Goal: Transaction & Acquisition: Book appointment/travel/reservation

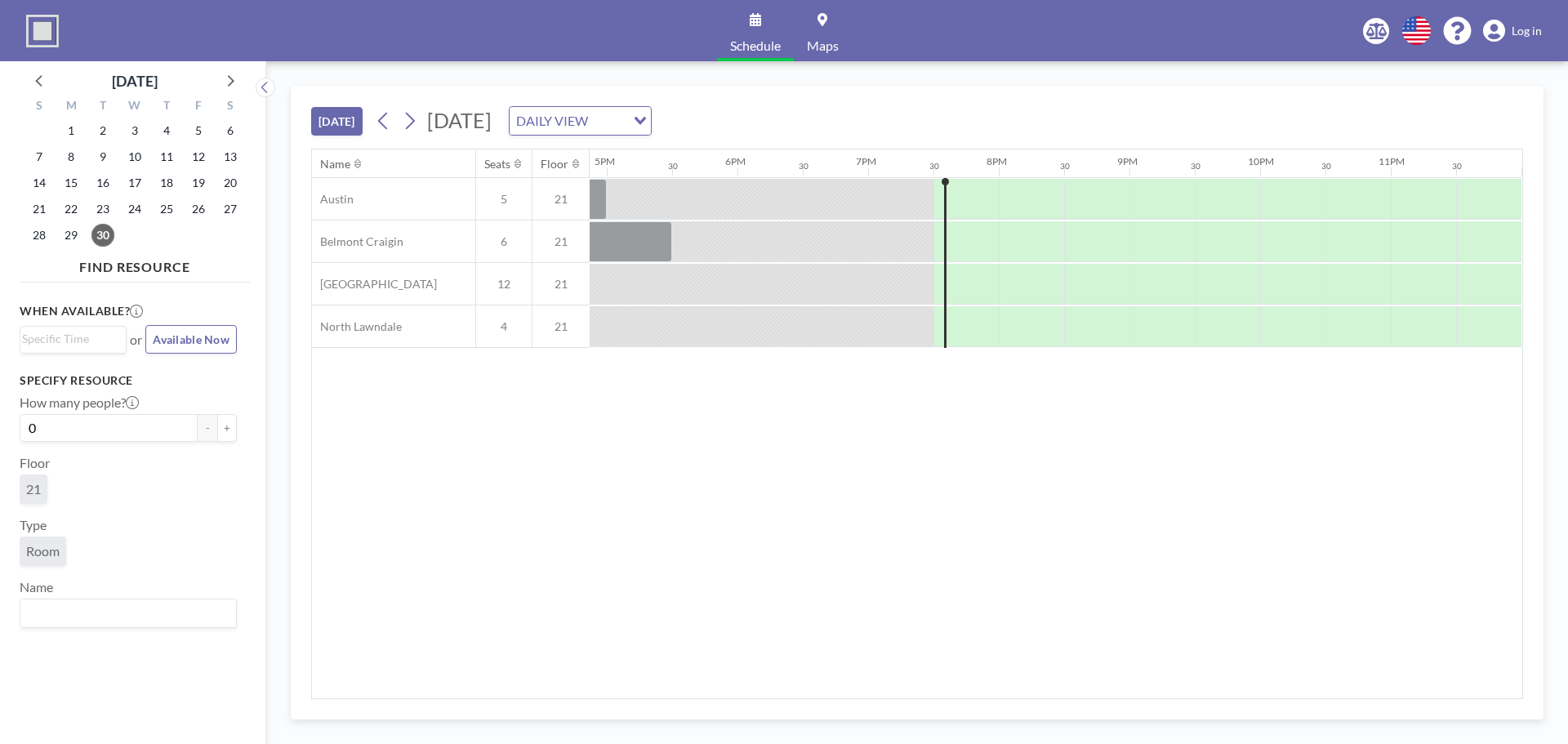
scroll to position [0, 2205]
click at [241, 84] on div at bounding box center [229, 80] width 25 height 25
click at [136, 163] on span "8" at bounding box center [134, 156] width 23 height 23
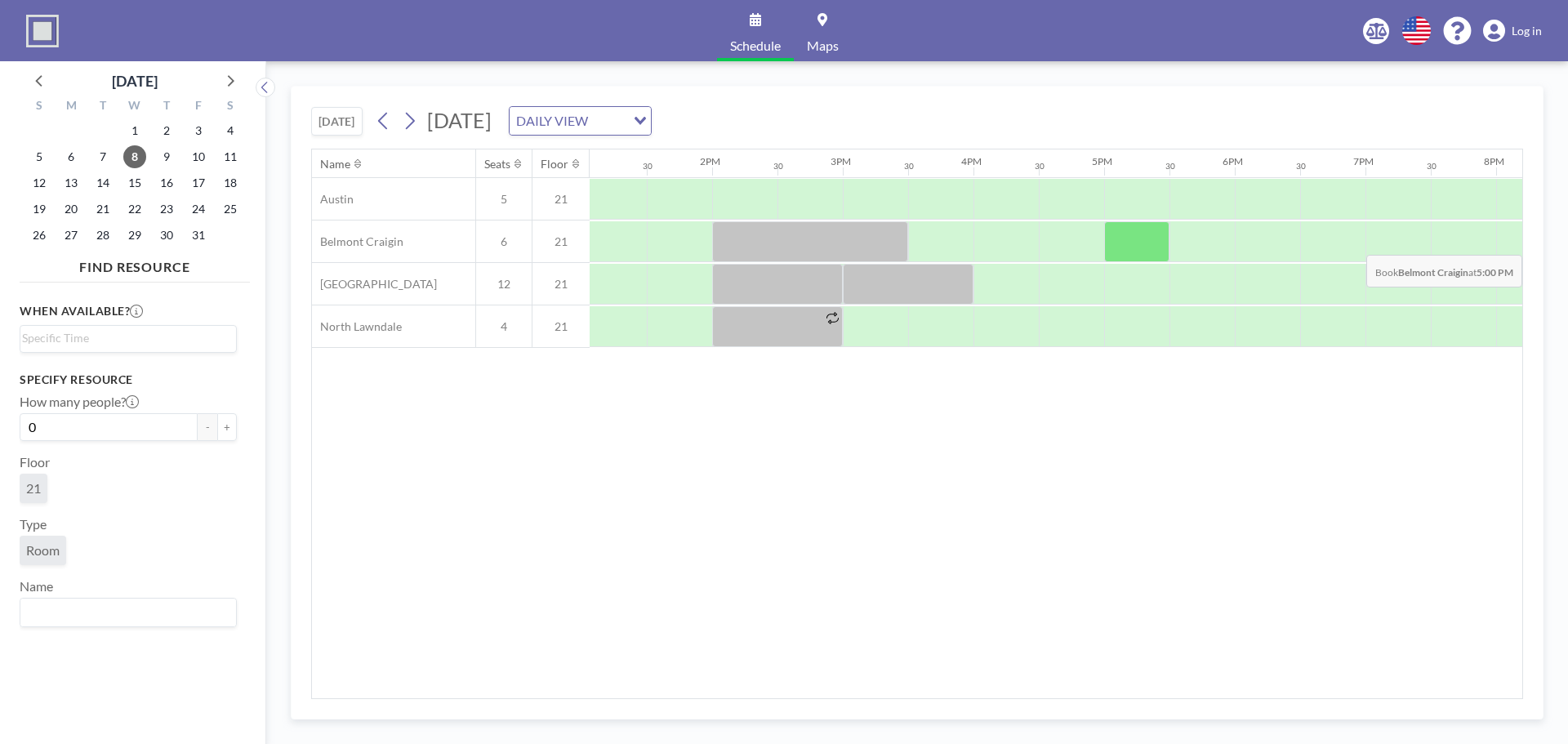
scroll to position [0, 1708]
click at [1179, 247] on div at bounding box center [1200, 242] width 65 height 41
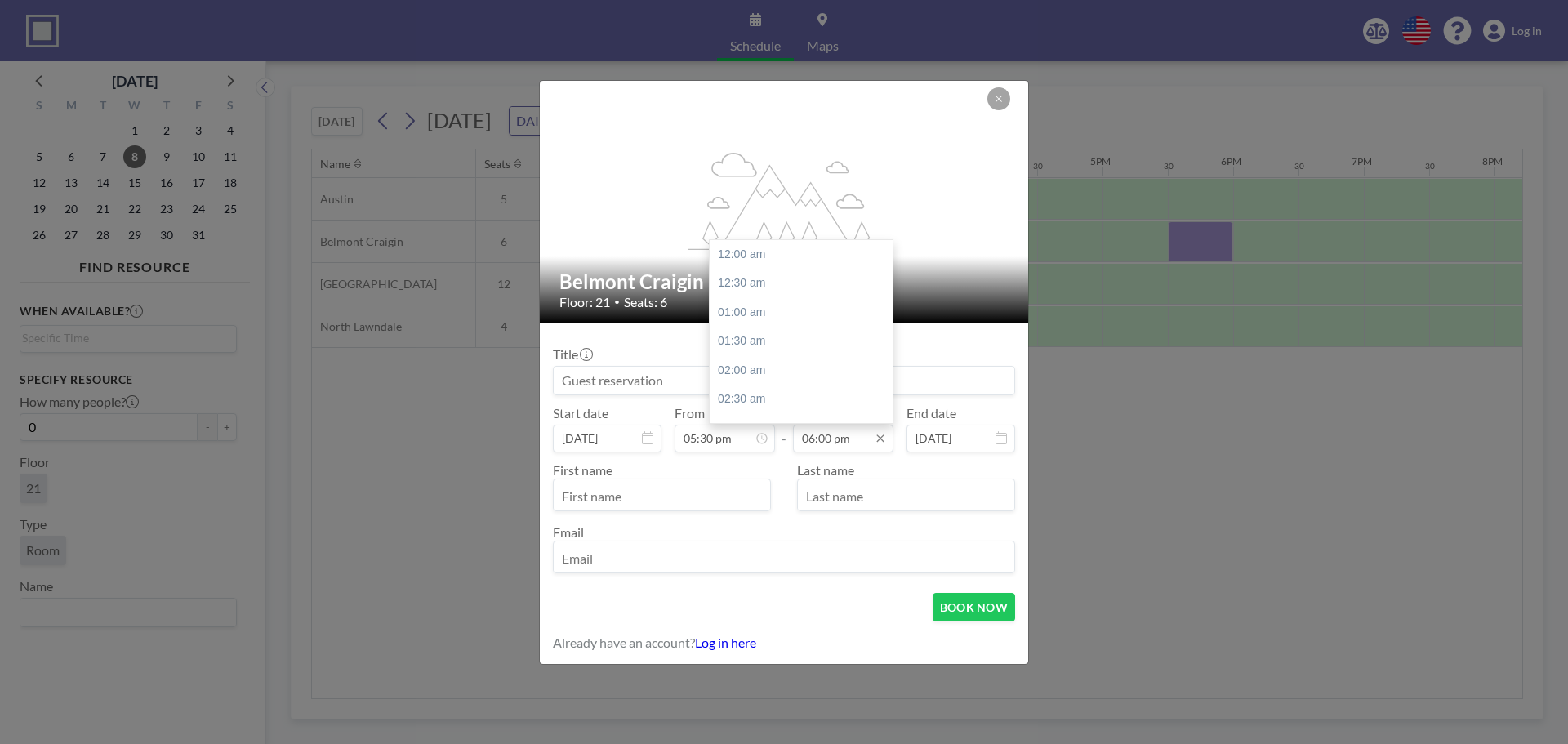
scroll to position [1046, 0]
click at [888, 440] on input "06:00 pm" at bounding box center [843, 438] width 101 height 28
click at [849, 440] on input "06:00 pm" at bounding box center [843, 438] width 101 height 28
click at [749, 345] on div "07:30 pm" at bounding box center [805, 342] width 191 height 29
type input "07:30 pm"
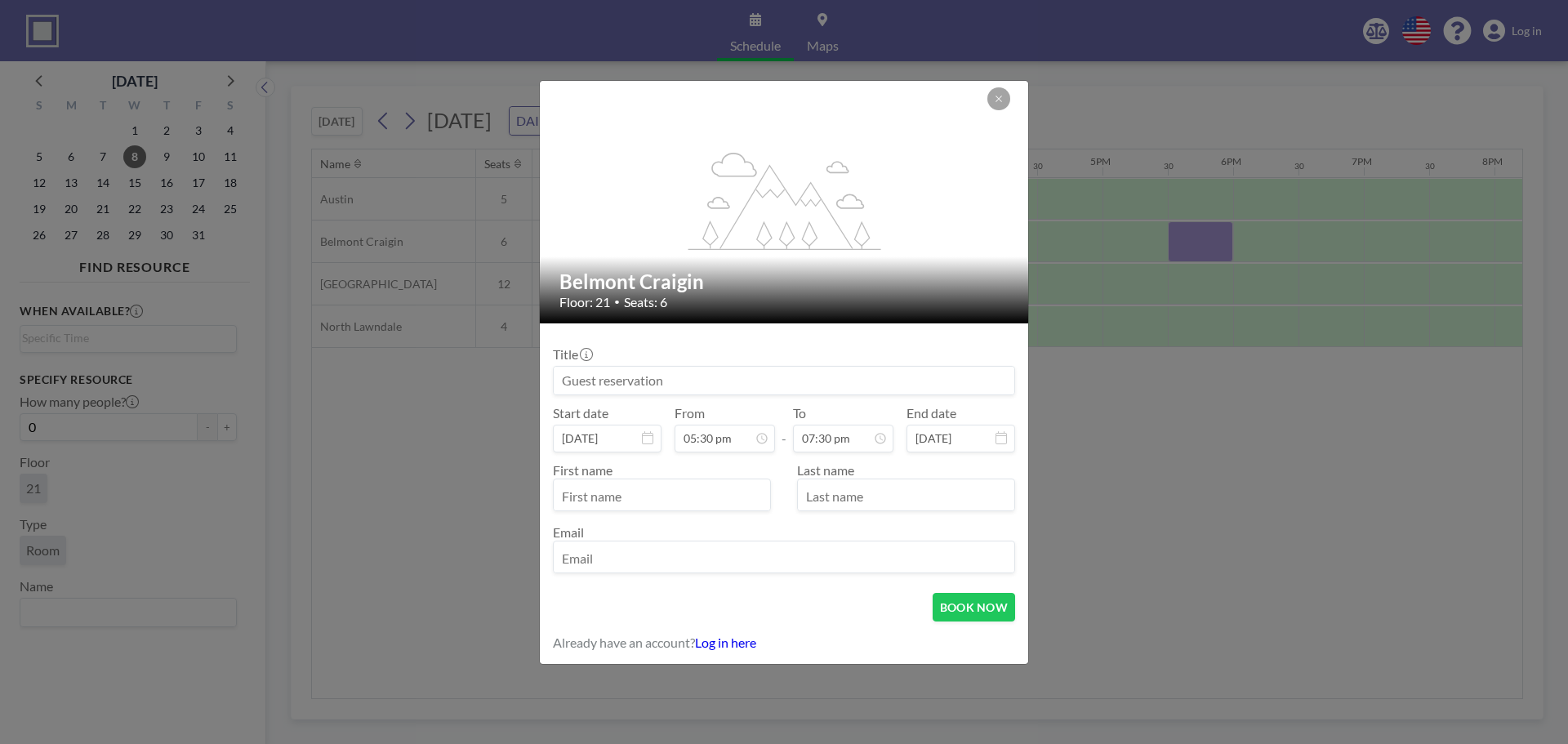
click at [666, 367] on input at bounding box center [783, 381] width 461 height 28
type input "Student Meetings"
click at [600, 499] on input "text" at bounding box center [661, 496] width 216 height 28
type input "[PERSON_NAME]"
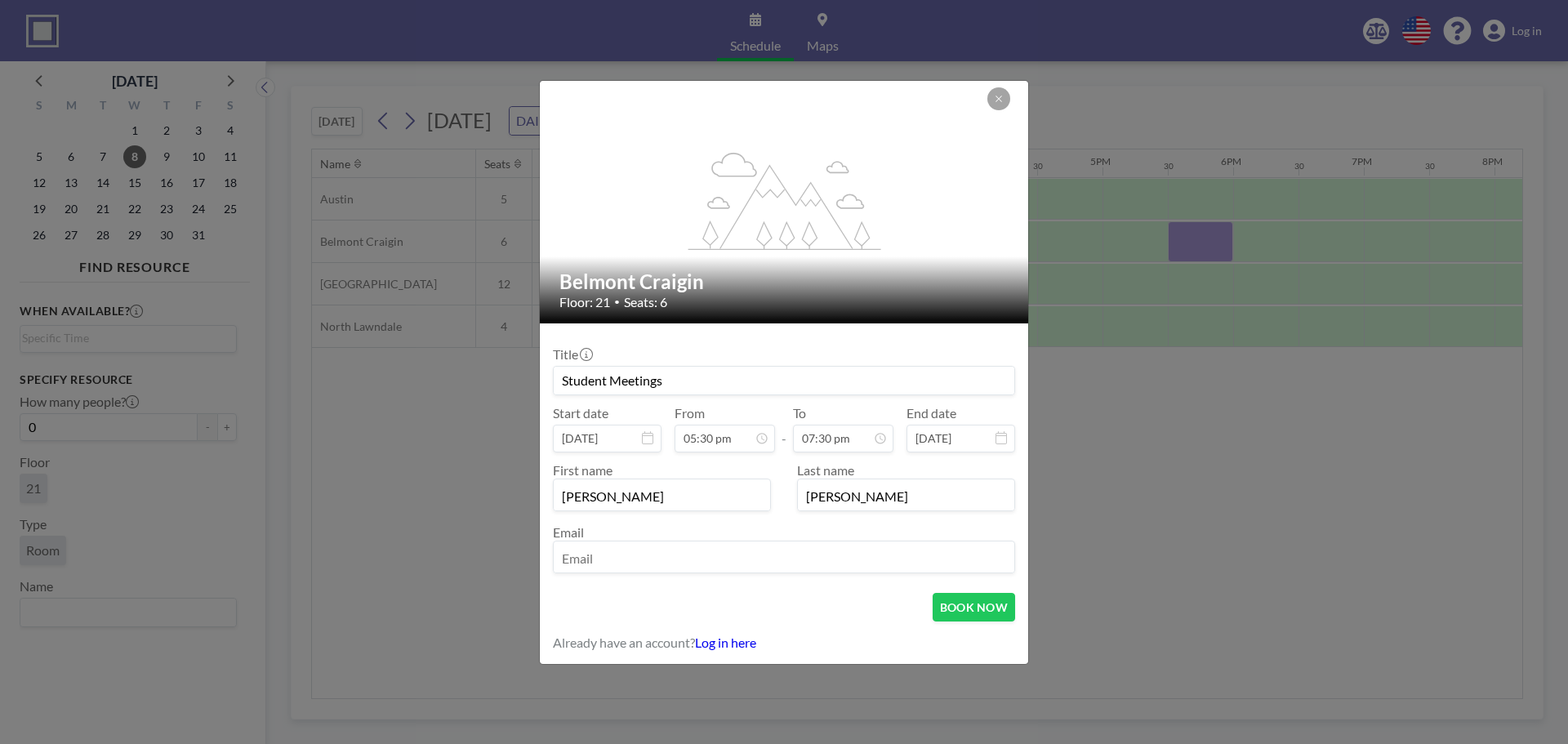
click at [598, 553] on input "email" at bounding box center [783, 559] width 461 height 28
type input "[EMAIL_ADDRESS][DOMAIN_NAME]"
drag, startPoint x: 739, startPoint y: 566, endPoint x: 395, endPoint y: 552, distance: 344.3
click at [395, 552] on div "flex-grow: 1.2; Belmont Craigin Floor: 21 • Seats: 6 Title Student Meetings Sta…" at bounding box center [784, 372] width 1568 height 744
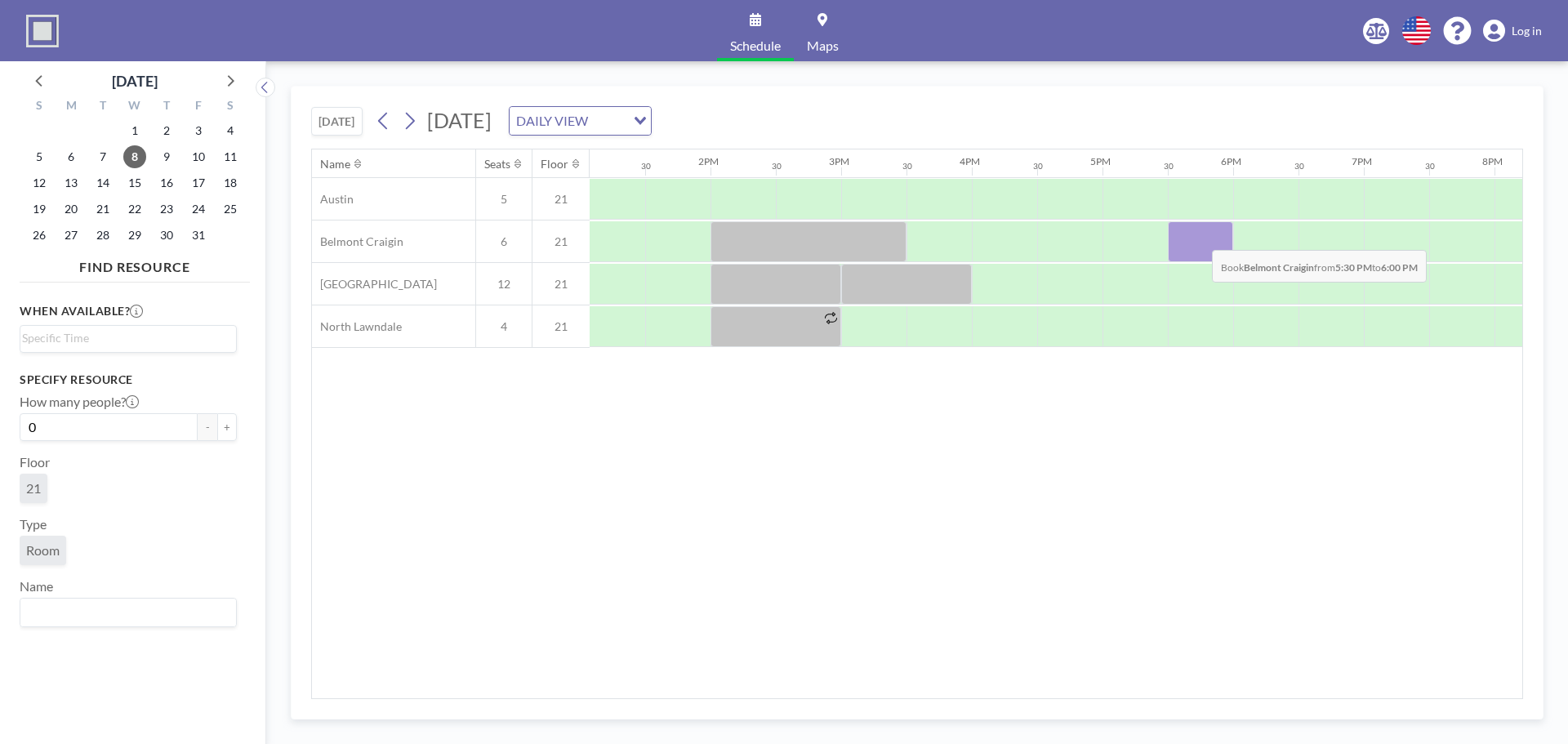
click at [1198, 238] on div at bounding box center [1200, 242] width 65 height 41
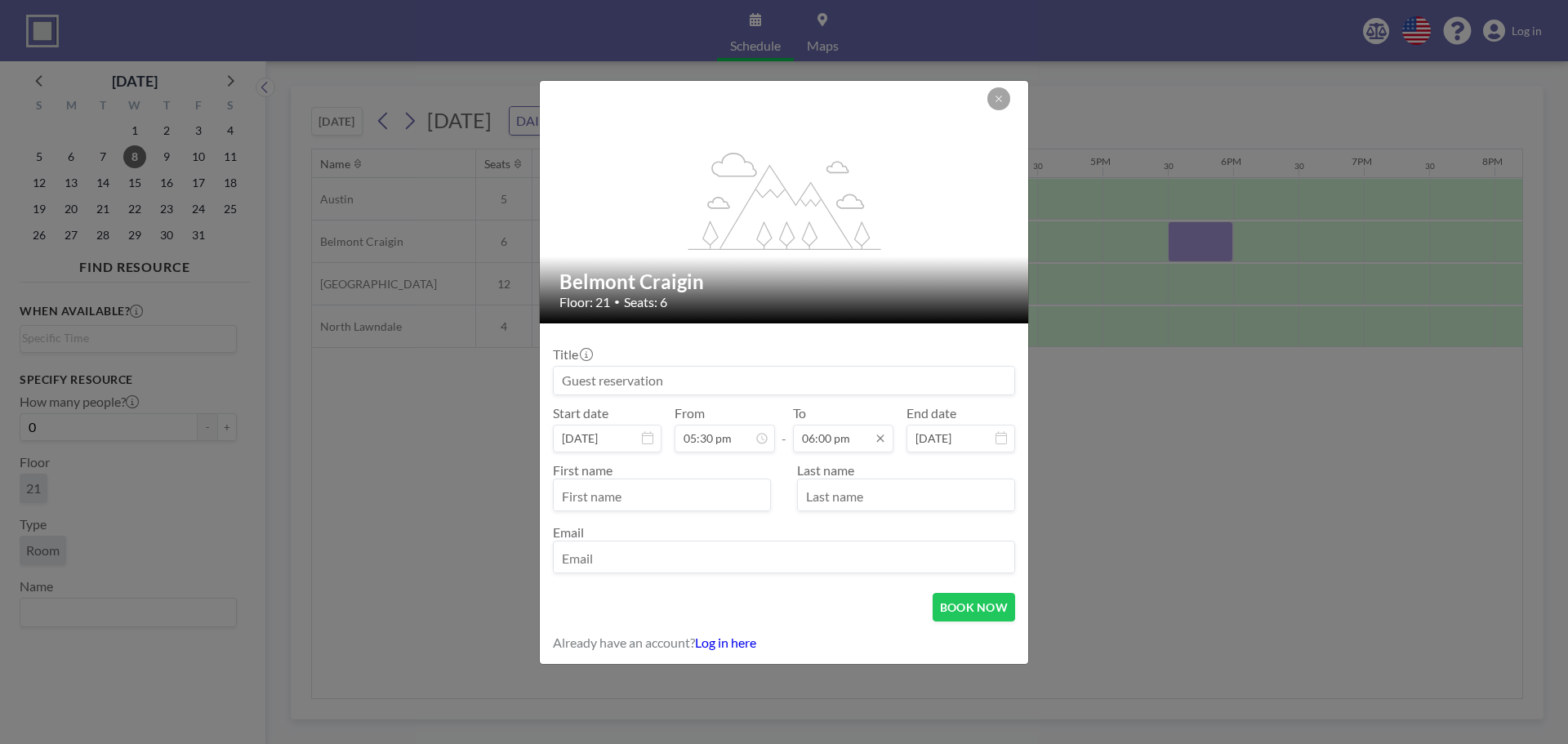
scroll to position [1017, 0]
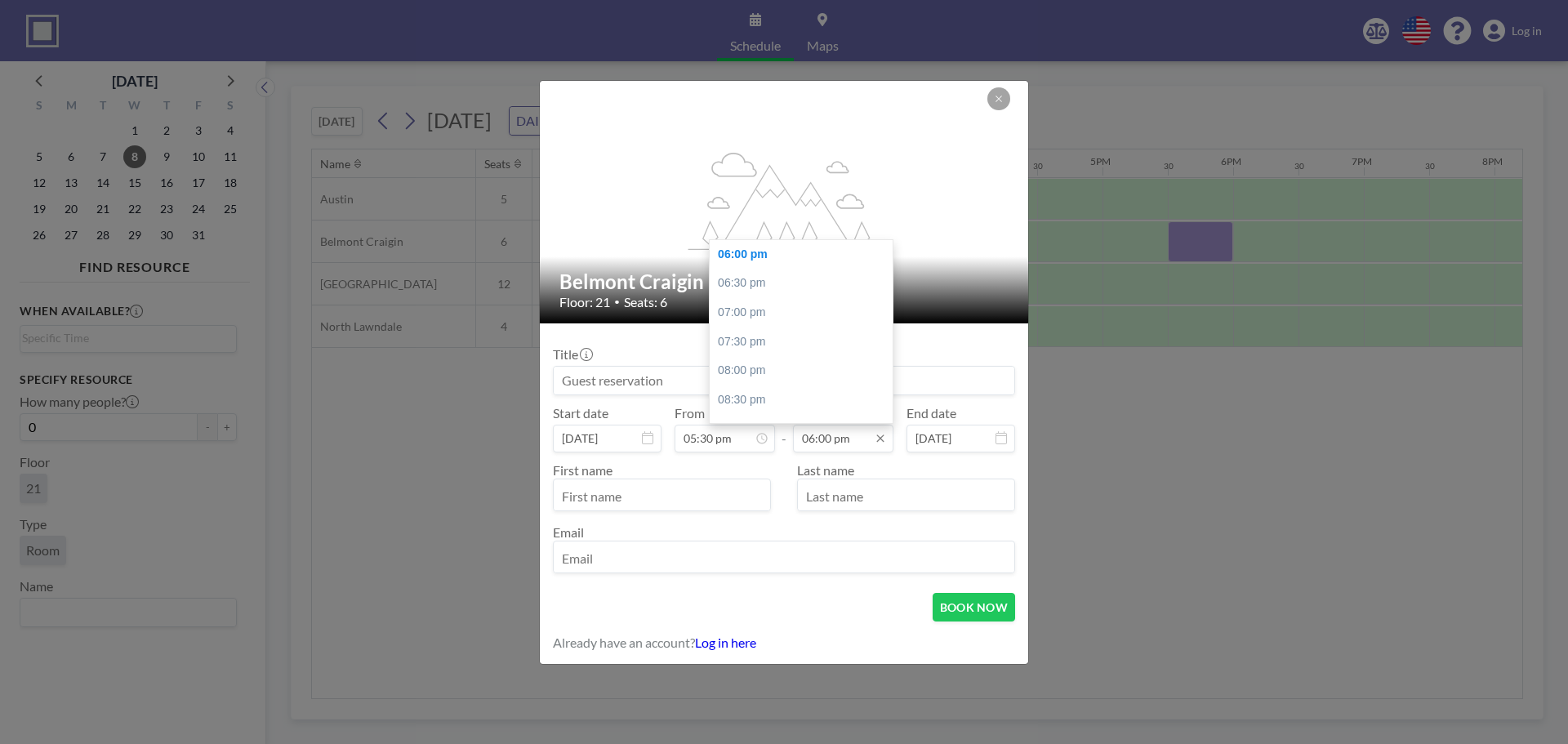
click at [829, 446] on input "06:00 pm" at bounding box center [843, 438] width 101 height 28
click at [752, 328] on div "07:30 pm" at bounding box center [805, 321] width 191 height 29
type input "07:30 pm"
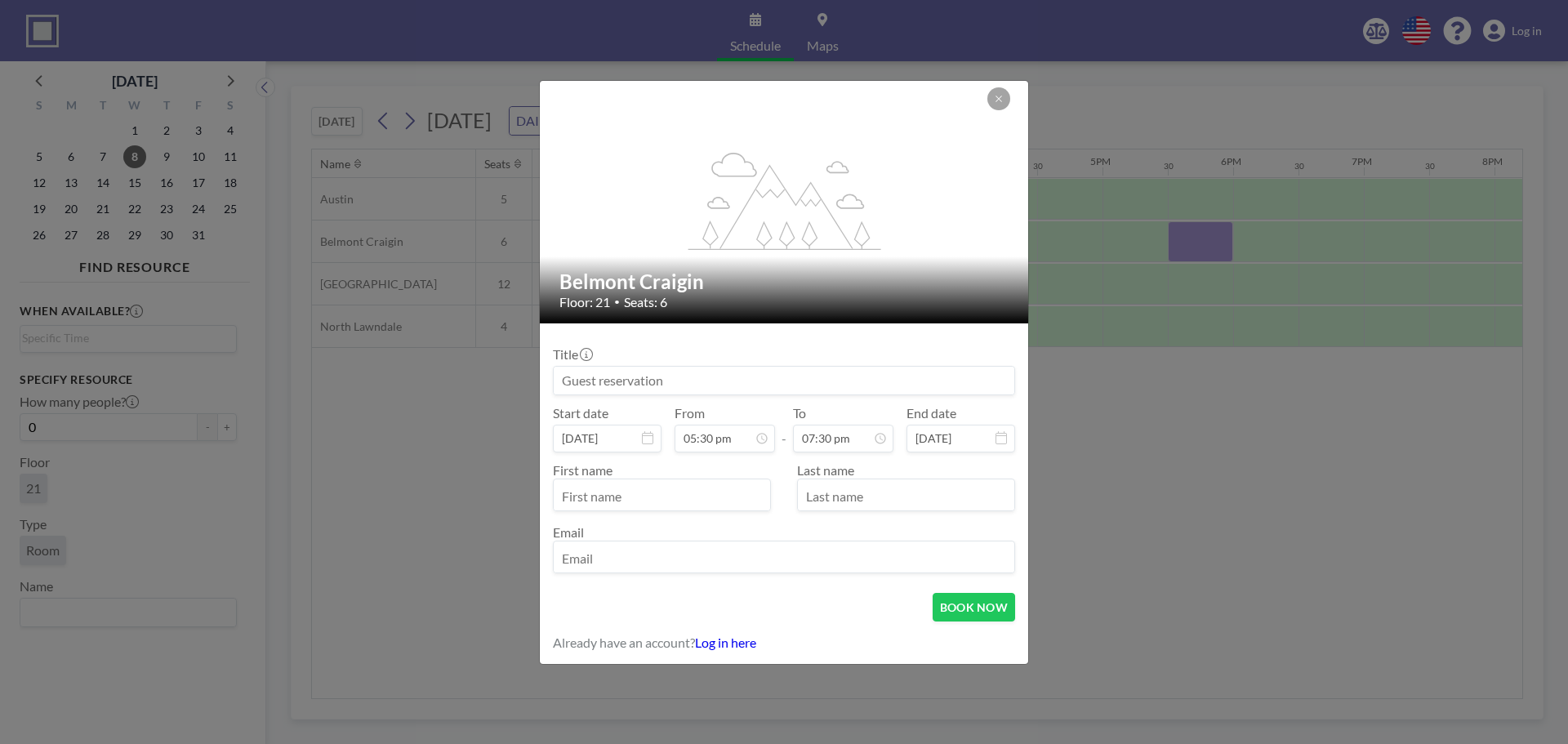
scroll to position [1017, 0]
click at [647, 378] on input at bounding box center [783, 381] width 461 height 28
type input "Student Meetings"
click at [707, 499] on input "text" at bounding box center [661, 496] width 216 height 28
type input "[PERSON_NAME]"
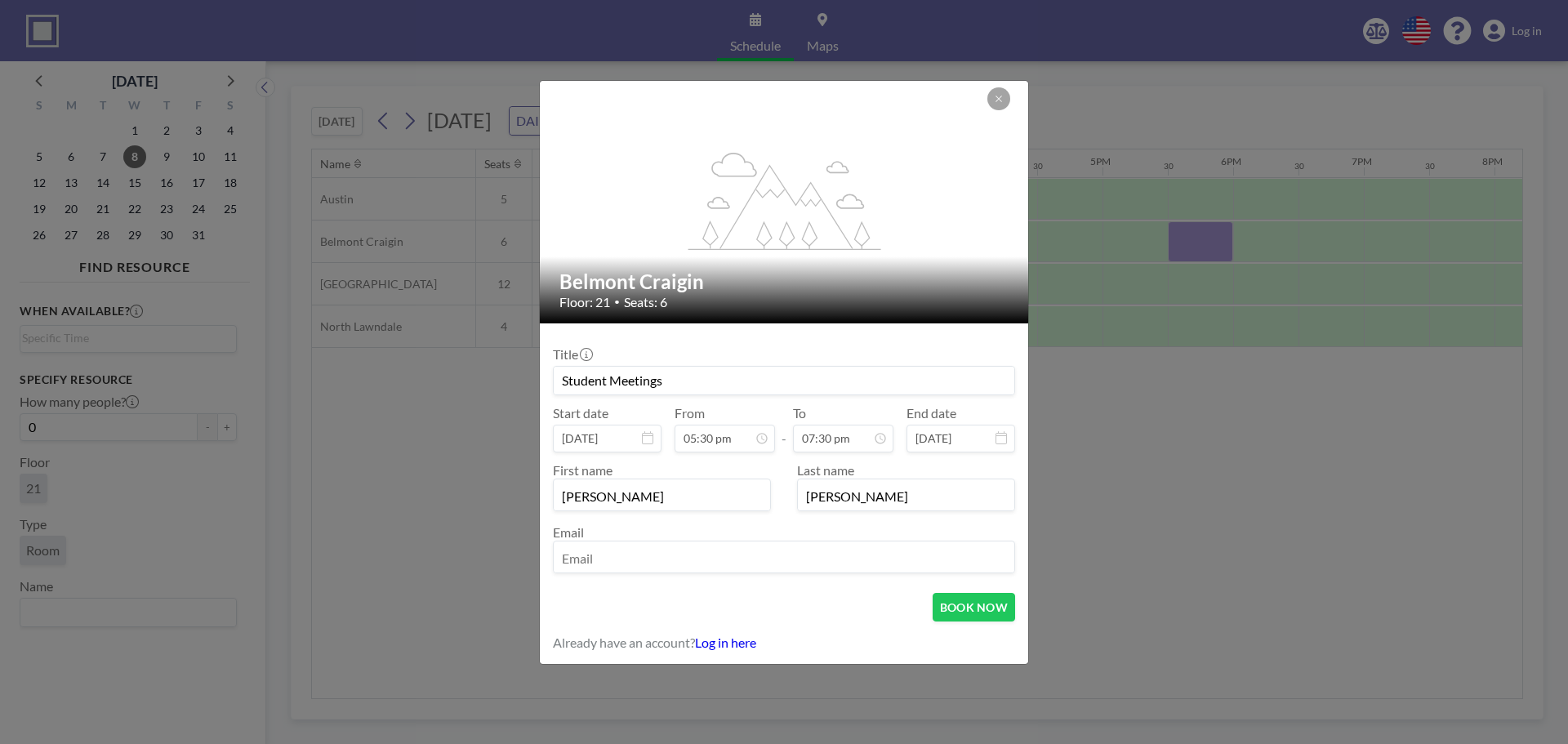
type input "[PERSON_NAME]"
click at [685, 562] on input "email" at bounding box center [783, 559] width 461 height 28
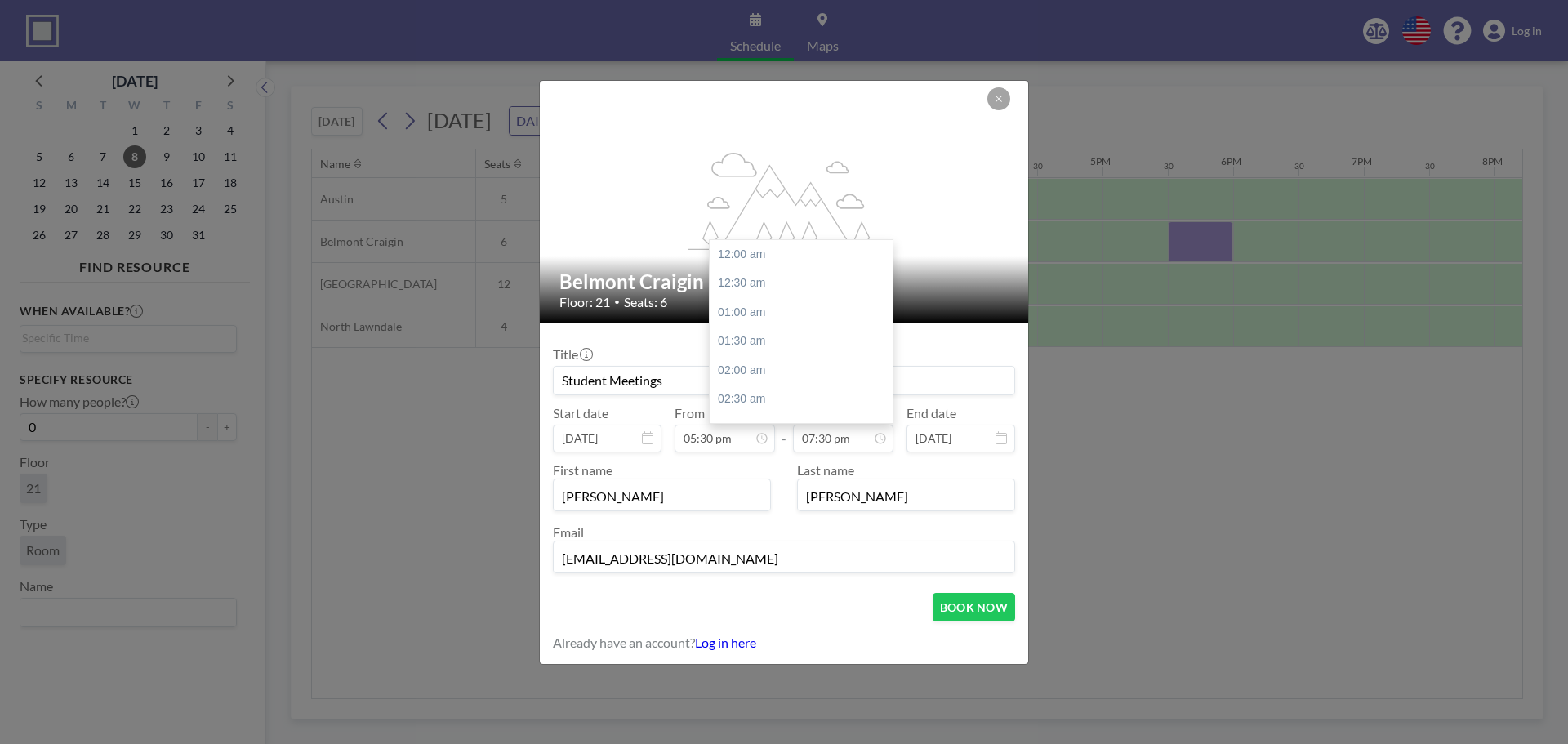
scroll to position [1134, 0]
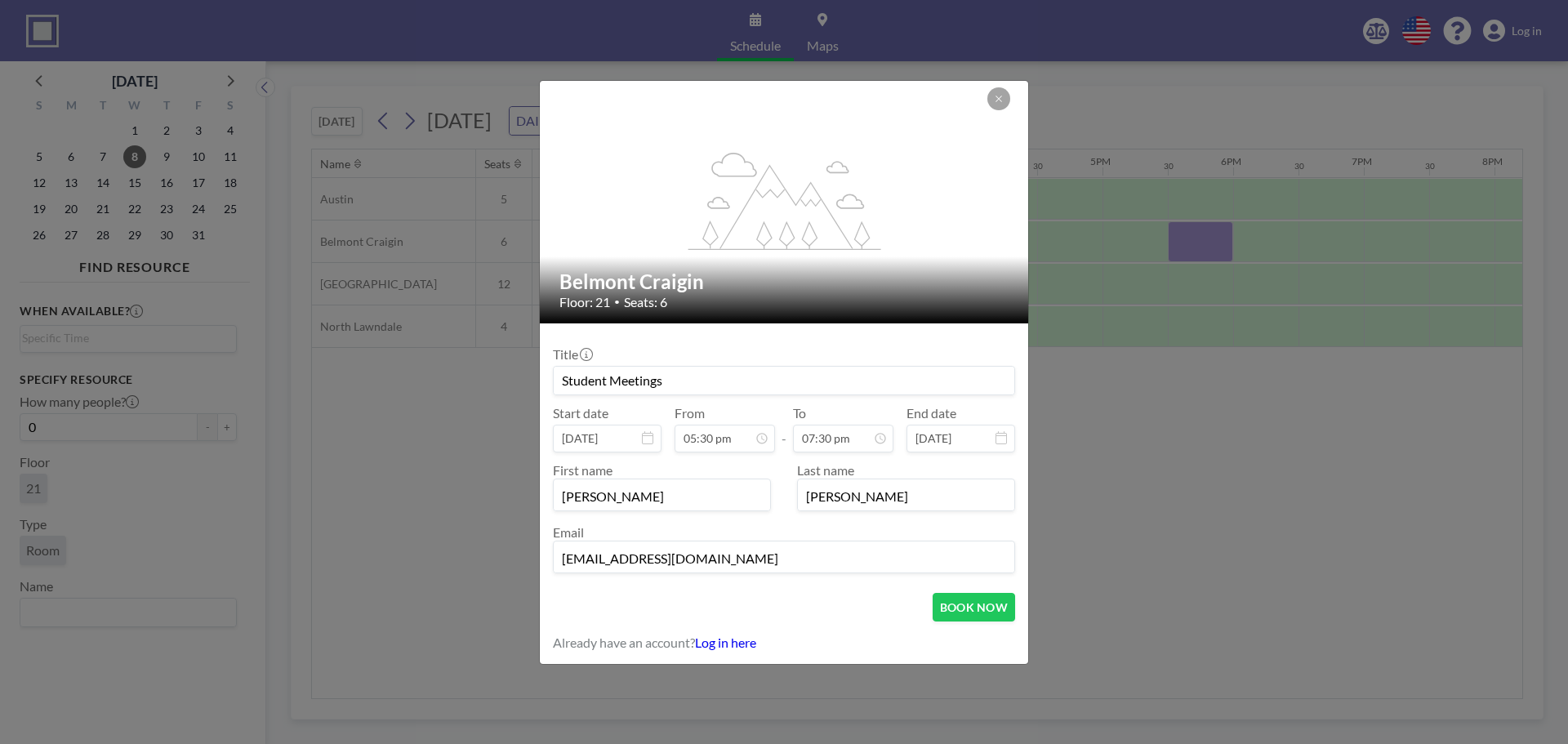
type input "[EMAIL_ADDRESS][DOMAIN_NAME]"
click at [811, 391] on input "Student Meetings" at bounding box center [783, 381] width 461 height 28
click at [969, 600] on button "BOOK NOW" at bounding box center [973, 607] width 83 height 28
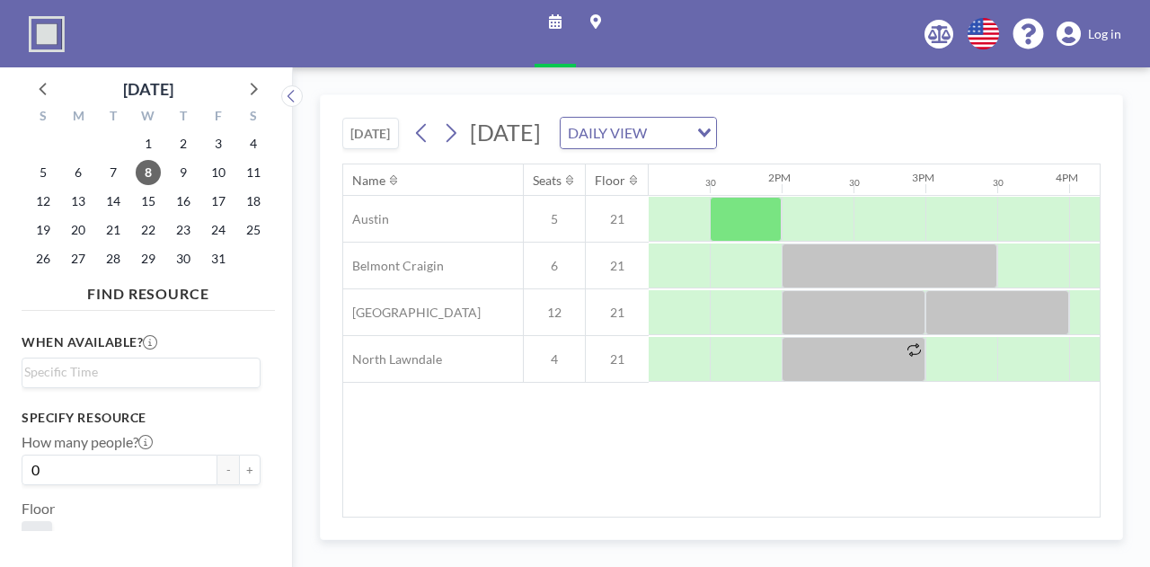
scroll to position [0, 1880]
